Goal: Information Seeking & Learning: Learn about a topic

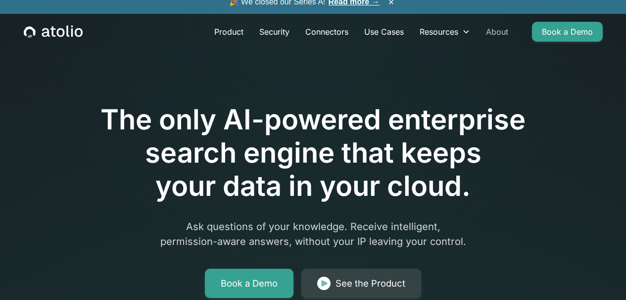
click at [493, 40] on link "About" at bounding box center [497, 32] width 38 height 20
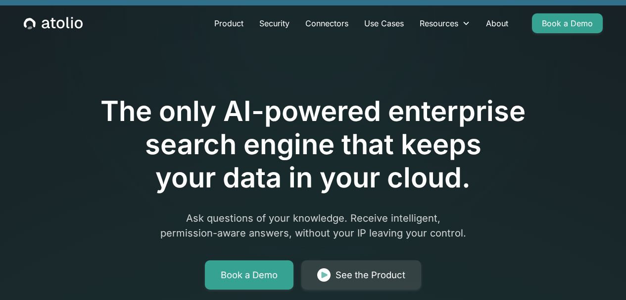
scroll to position [52, 0]
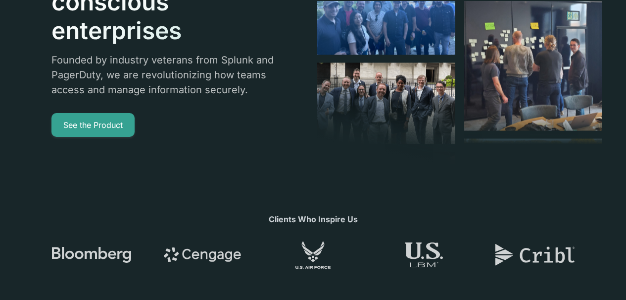
scroll to position [101, 0]
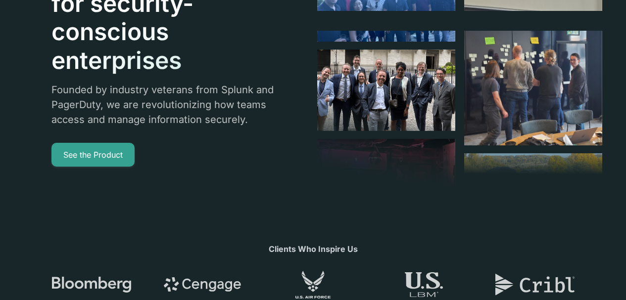
click at [162, 103] on p "Founded by industry veterans from Splunk and PagerDuty, we are revolutionizing …" at bounding box center [166, 104] width 231 height 45
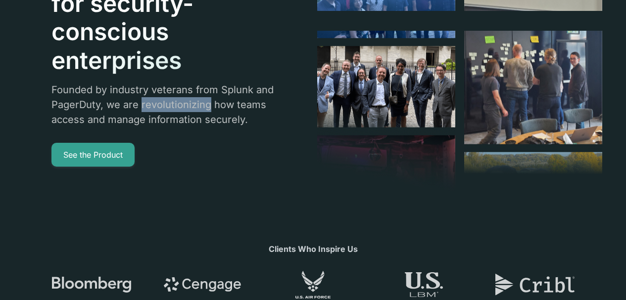
click at [162, 103] on p "Founded by industry veterans from Splunk and PagerDuty, we are revolutionizing …" at bounding box center [166, 104] width 231 height 45
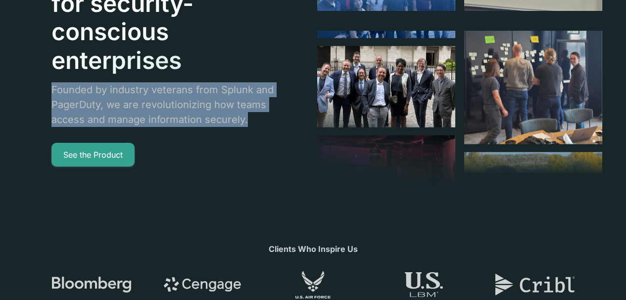
click at [162, 103] on p "Founded by industry veterans from Splunk and PagerDuty, we are revolutionizing …" at bounding box center [166, 104] width 231 height 45
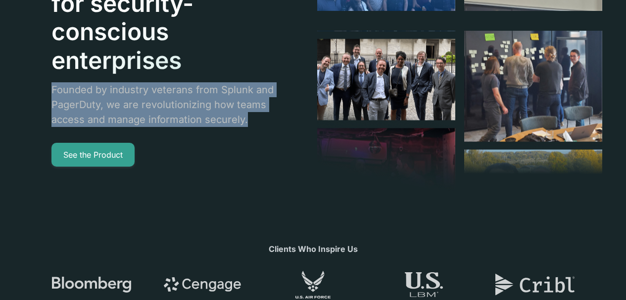
copy p "Founded by industry veterans from Splunk and PagerDuty, we are revolutionizing …"
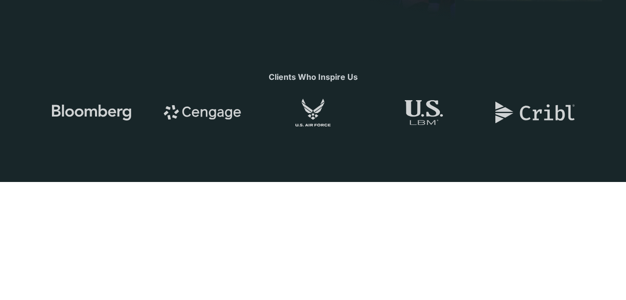
scroll to position [515, 0]
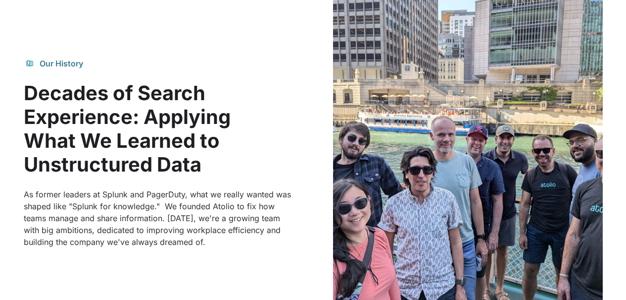
click at [126, 188] on p "As former leaders at Splunk and PagerDuty, what we really wanted was shaped lik…" at bounding box center [159, 217] width 270 height 59
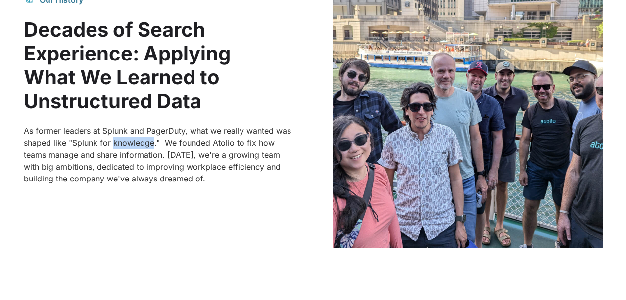
click at [126, 141] on p "As former leaders at Splunk and PagerDuty, what we really wanted was shaped lik…" at bounding box center [159, 154] width 270 height 59
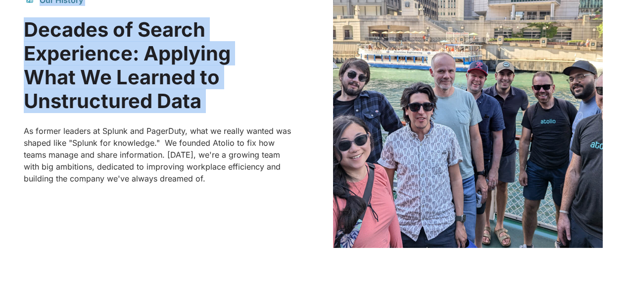
click at [126, 141] on p "As former leaders at Splunk and PagerDuty, what we really wanted was shaped lik…" at bounding box center [159, 154] width 270 height 59
copy div "Our History Decades of Search Experience: Applying What We Learned to Unstructu…"
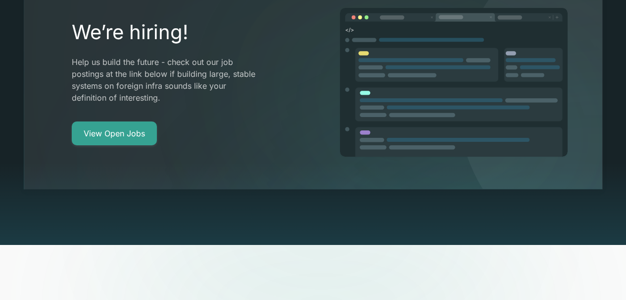
scroll to position [2012, 0]
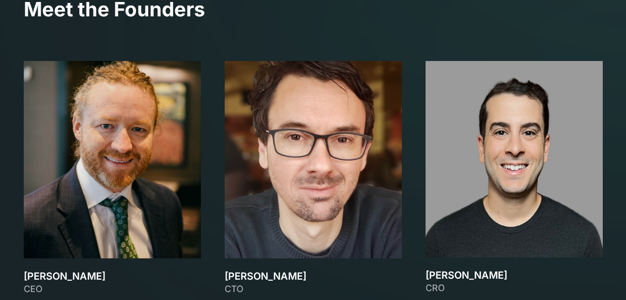
scroll to position [1095, 0]
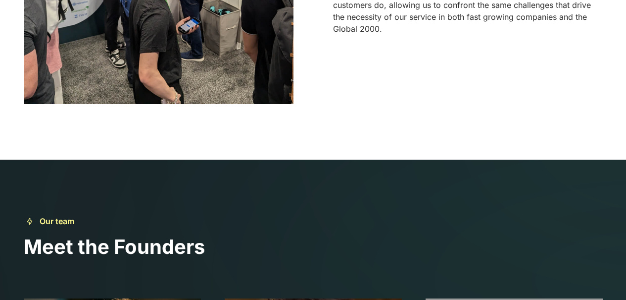
drag, startPoint x: 16, startPoint y: 163, endPoint x: 59, endPoint y: 184, distance: 47.8
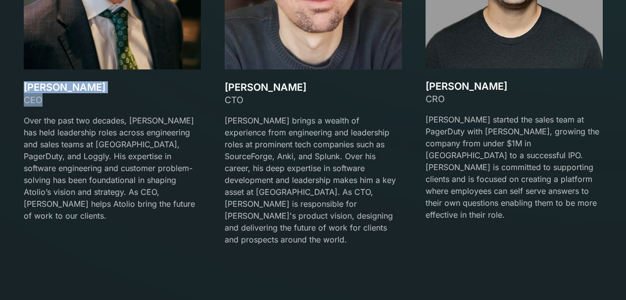
scroll to position [1512, 0]
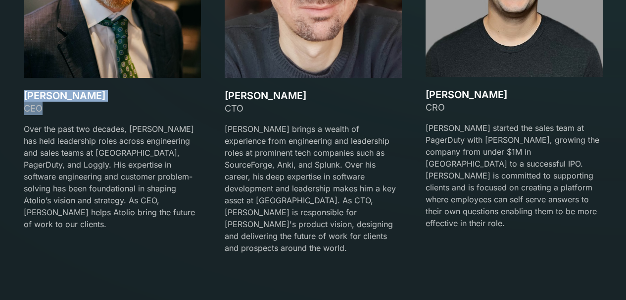
click at [44, 99] on h3 "[PERSON_NAME]" at bounding box center [112, 96] width 177 height 12
click at [26, 107] on div "CEO" at bounding box center [112, 108] width 177 height 13
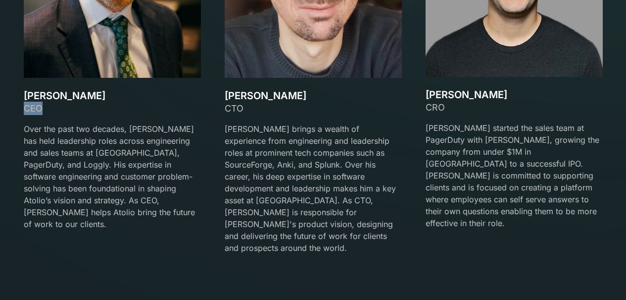
click at [26, 107] on div "CEO" at bounding box center [112, 108] width 177 height 13
click at [106, 155] on p "Over the past two decades, [PERSON_NAME] has held leadership roles across engin…" at bounding box center [112, 176] width 177 height 107
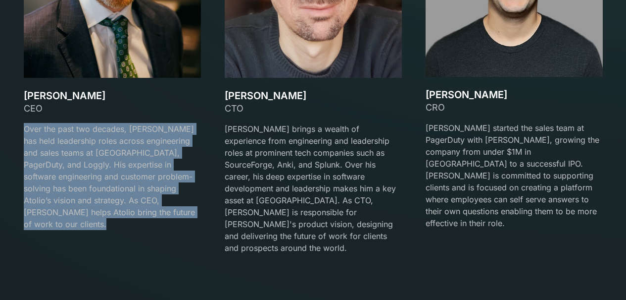
click at [106, 155] on p "Over the past two decades, [PERSON_NAME] has held leadership roles across engin…" at bounding box center [112, 176] width 177 height 107
click at [44, 97] on h3 "[PERSON_NAME]" at bounding box center [112, 96] width 177 height 12
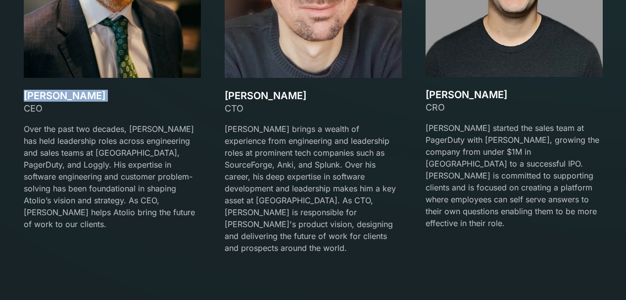
click at [44, 97] on h3 "[PERSON_NAME]" at bounding box center [112, 96] width 177 height 12
click at [237, 95] on h3 "[PERSON_NAME]" at bounding box center [313, 96] width 177 height 12
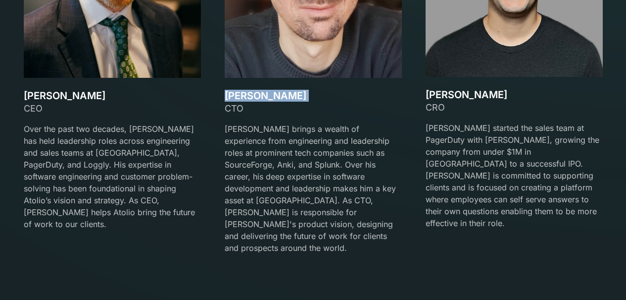
click at [237, 95] on h3 "[PERSON_NAME]" at bounding box center [313, 96] width 177 height 12
click at [233, 112] on div "CTO" at bounding box center [313, 108] width 177 height 13
click at [323, 184] on p "[PERSON_NAME] brings a wealth of experience from engineering and leadership rol…" at bounding box center [313, 188] width 177 height 131
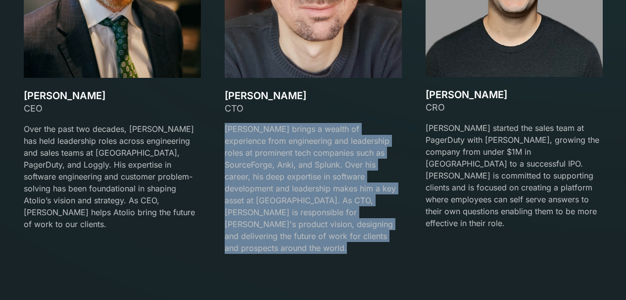
click at [323, 184] on p "[PERSON_NAME] brings a wealth of experience from engineering and leadership rol…" at bounding box center [313, 188] width 177 height 131
click at [268, 100] on h3 "[PERSON_NAME]" at bounding box center [313, 96] width 177 height 12
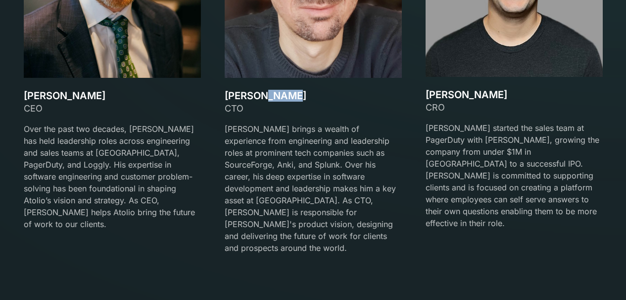
click at [268, 100] on h3 "[PERSON_NAME]" at bounding box center [313, 96] width 177 height 12
click at [228, 92] on h3 "[PERSON_NAME]" at bounding box center [313, 96] width 177 height 12
drag, startPoint x: 224, startPoint y: 95, endPoint x: 248, endPoint y: 115, distance: 31.3
click at [248, 115] on div "[PERSON_NAME] CEO Over the past two decades, [PERSON_NAME] has held leadership …" at bounding box center [313, 73] width 579 height 385
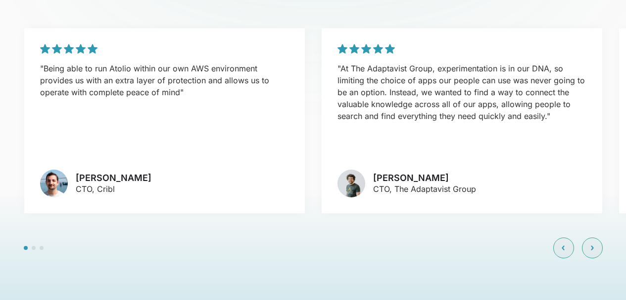
scroll to position [2125, 0]
